Goal: Information Seeking & Learning: Stay updated

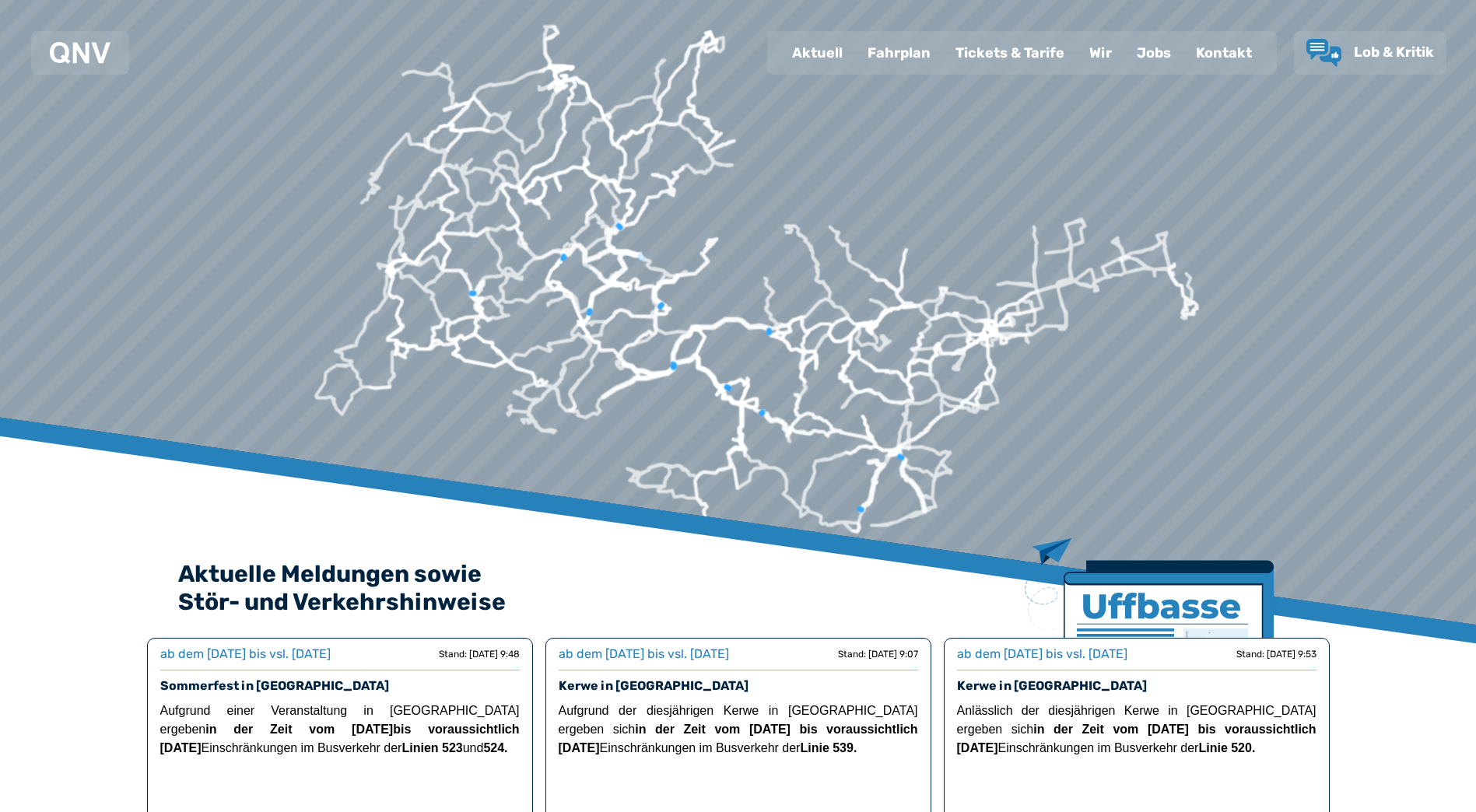
click at [831, 60] on div "Aktuell" at bounding box center [818, 53] width 75 height 40
select select "*"
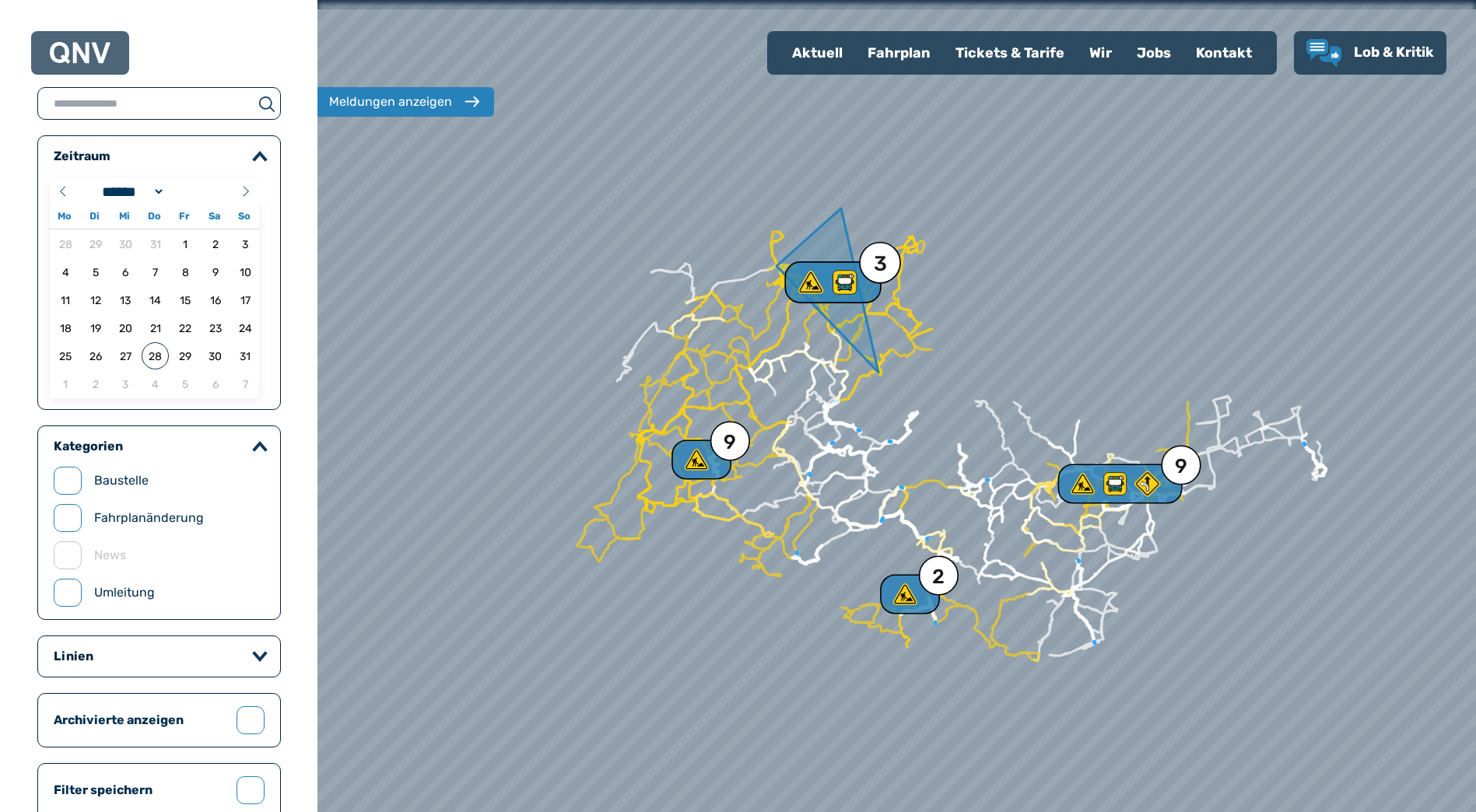
click at [850, 296] on icon at bounding box center [844, 282] width 28 height 28
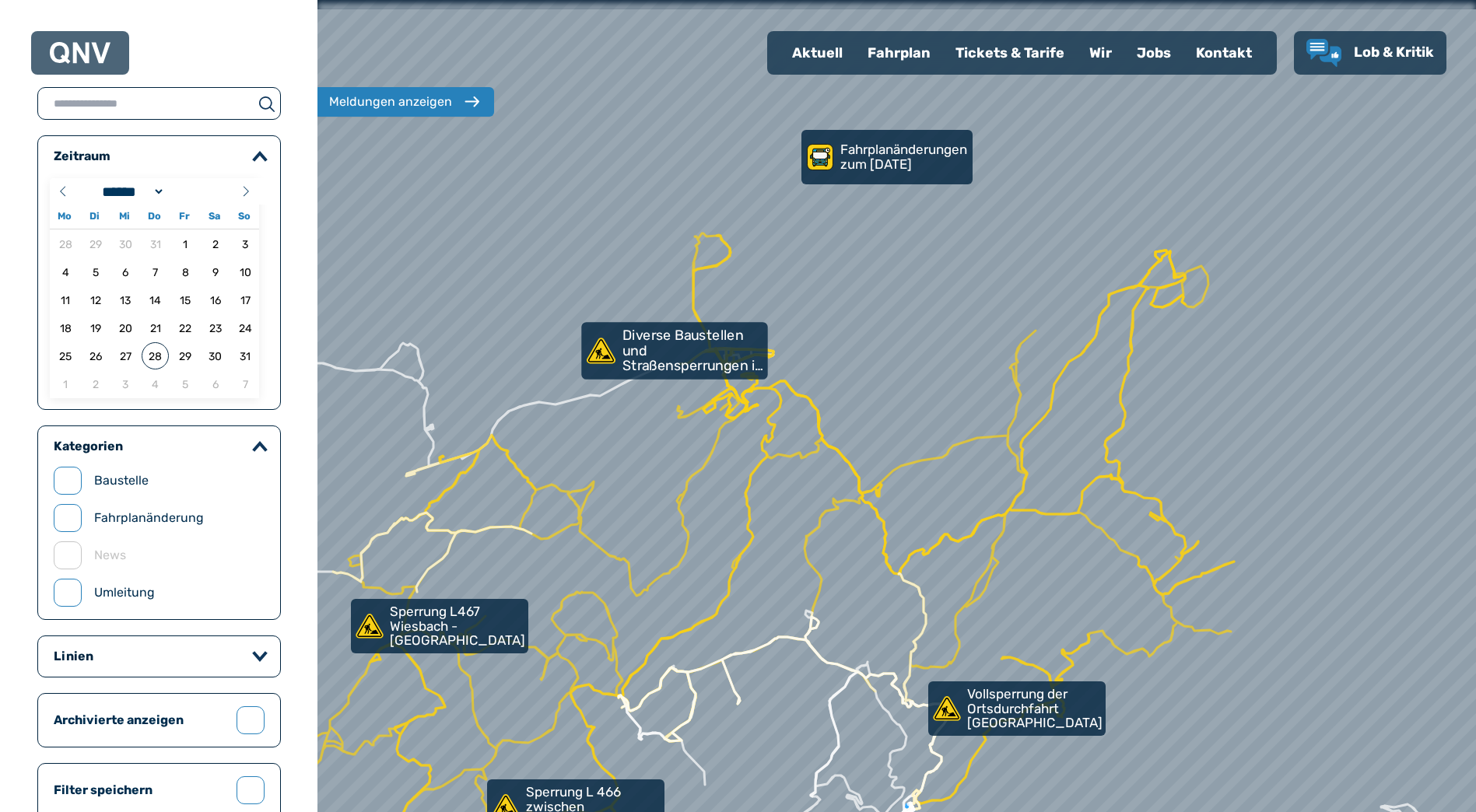
click at [689, 375] on link "Diverse Baustellen und Straßensperrungen in [GEOGRAPHIC_DATA]" at bounding box center [674, 351] width 186 height 58
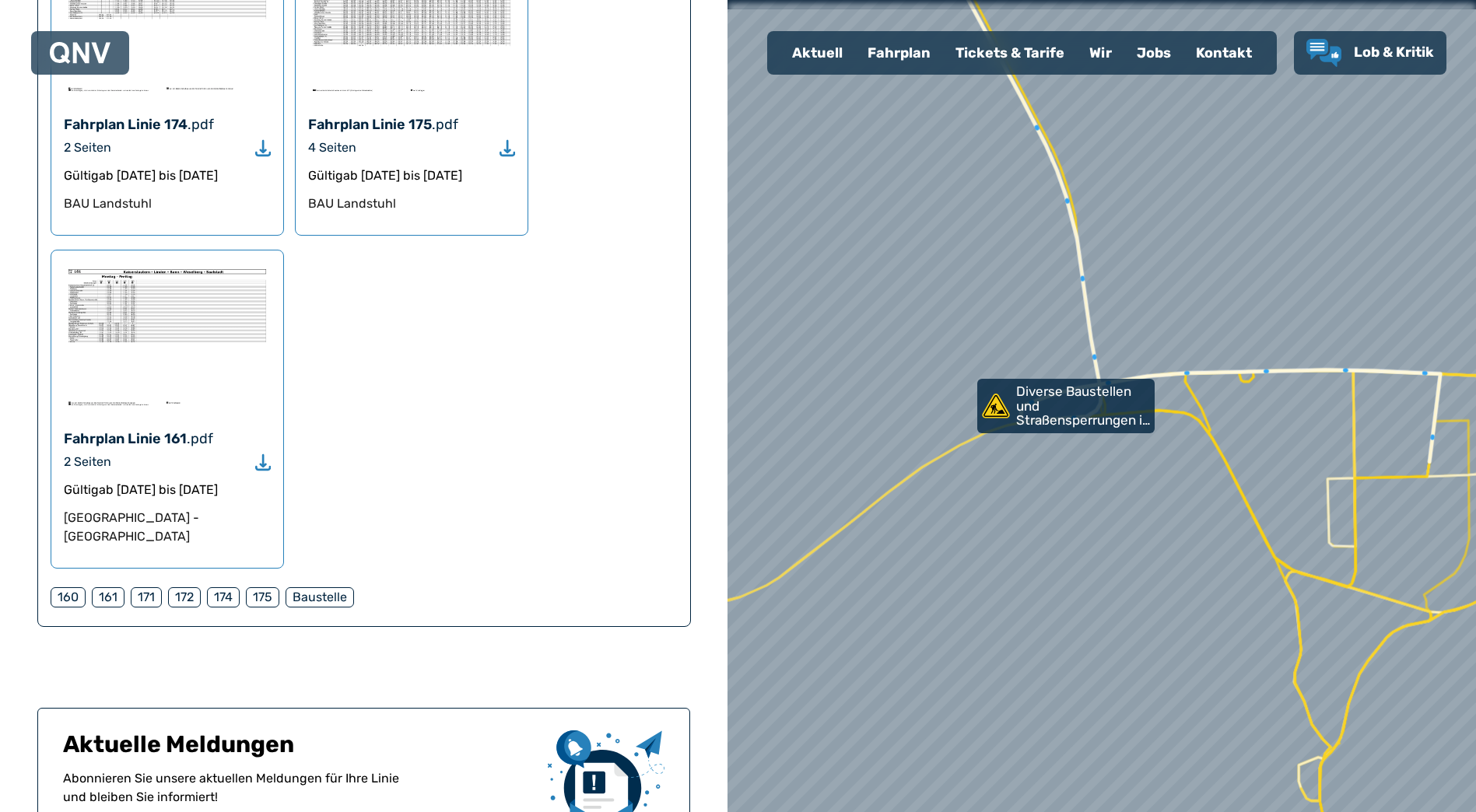
scroll to position [1868, 0]
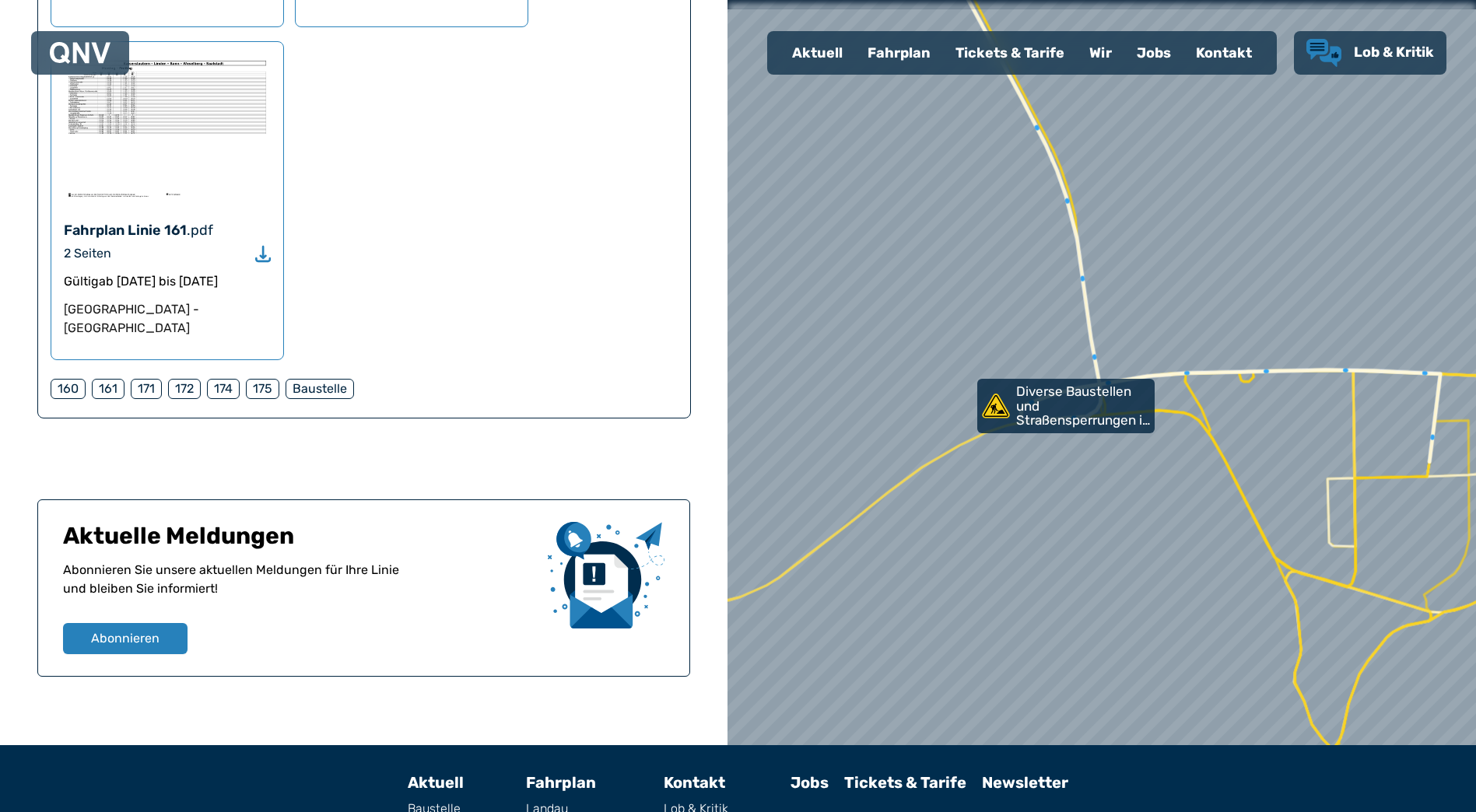
click at [1371, 50] on span "Lob & Kritik" at bounding box center [1395, 52] width 81 height 17
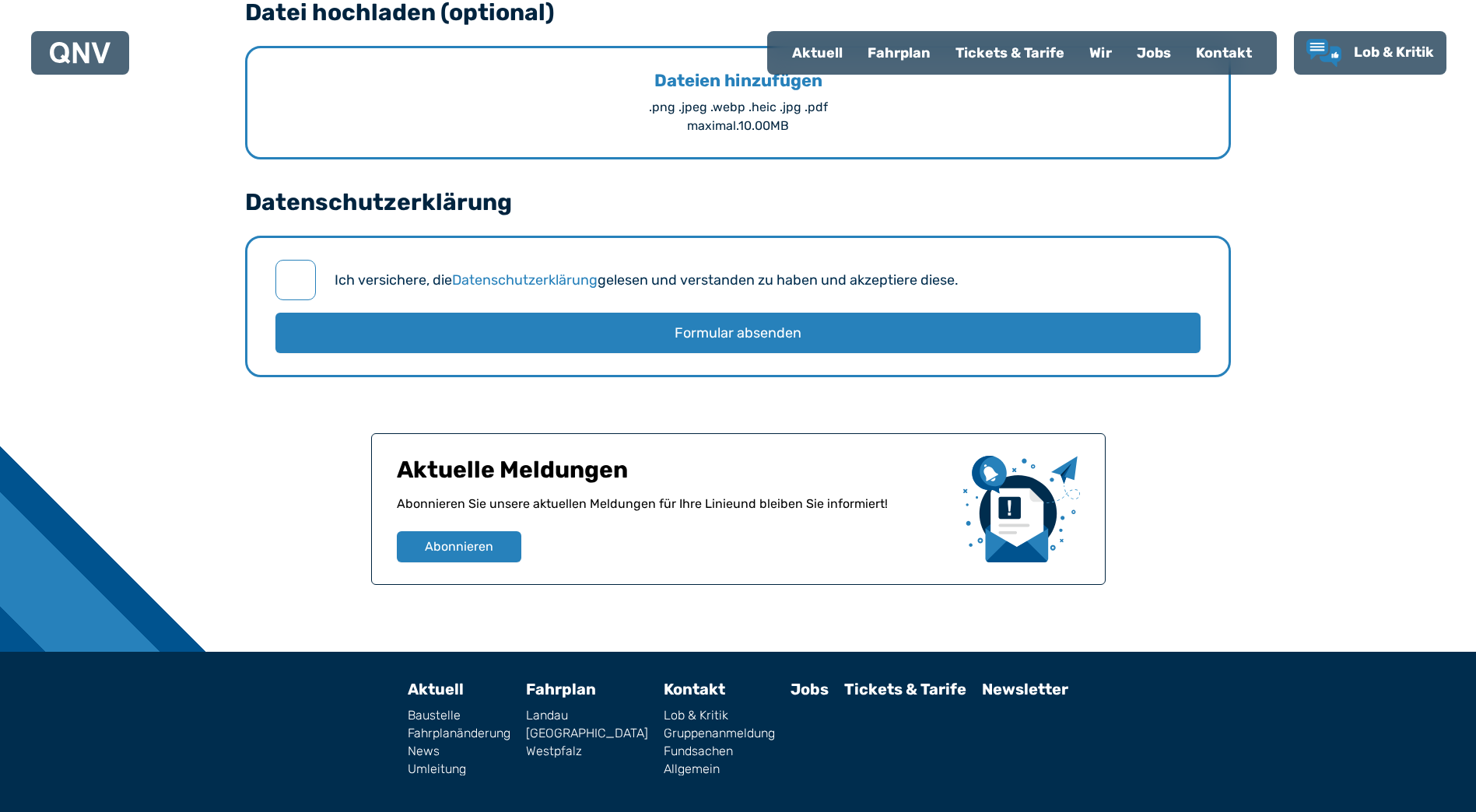
scroll to position [1903, 0]
